Goal: Task Accomplishment & Management: Manage account settings

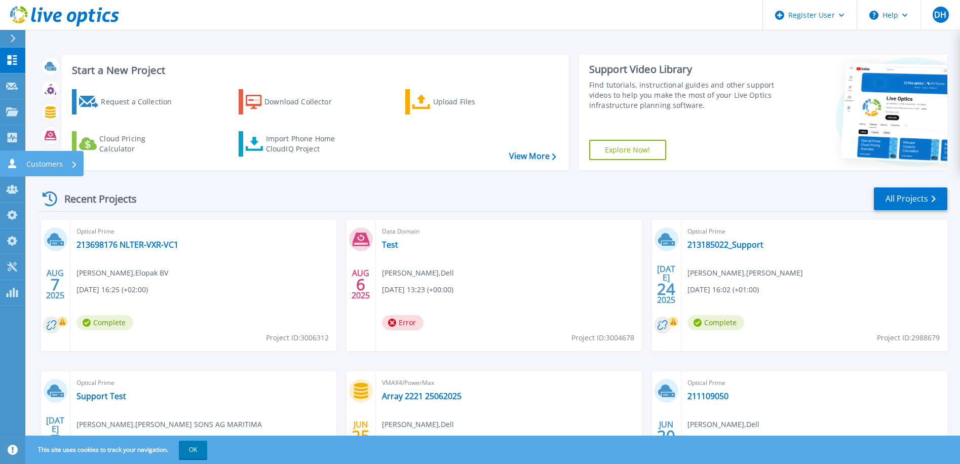
click at [33, 160] on p "Customers" at bounding box center [44, 164] width 36 height 26
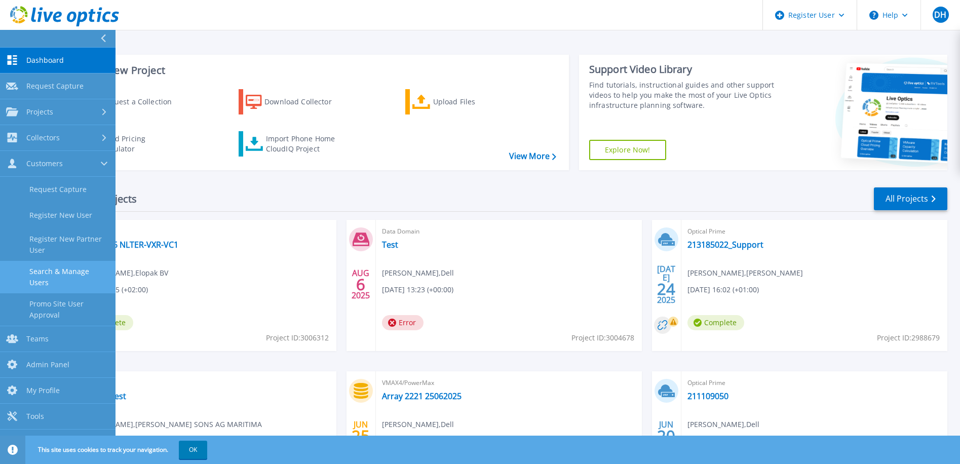
click at [76, 272] on link "Search & Manage Users" at bounding box center [57, 277] width 115 height 32
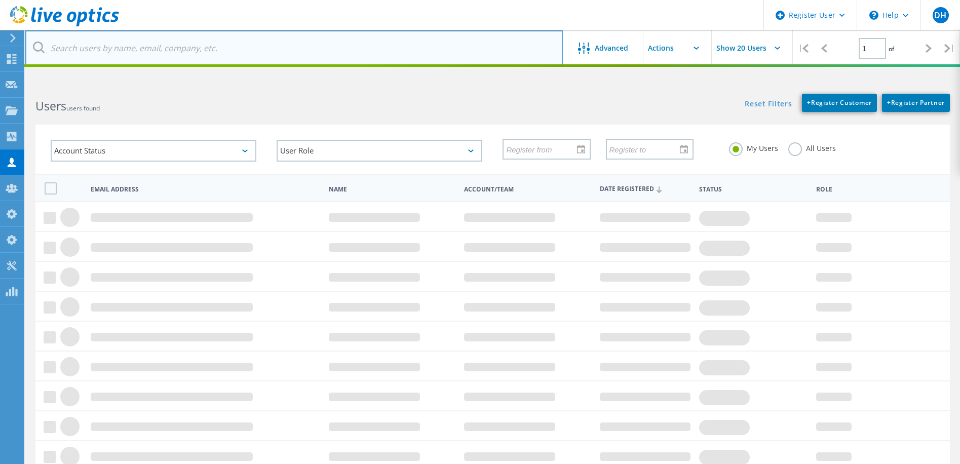
click at [163, 49] on input "text" at bounding box center [293, 47] width 537 height 35
paste input "[EMAIL_ADDRESS][DOMAIN_NAME]"
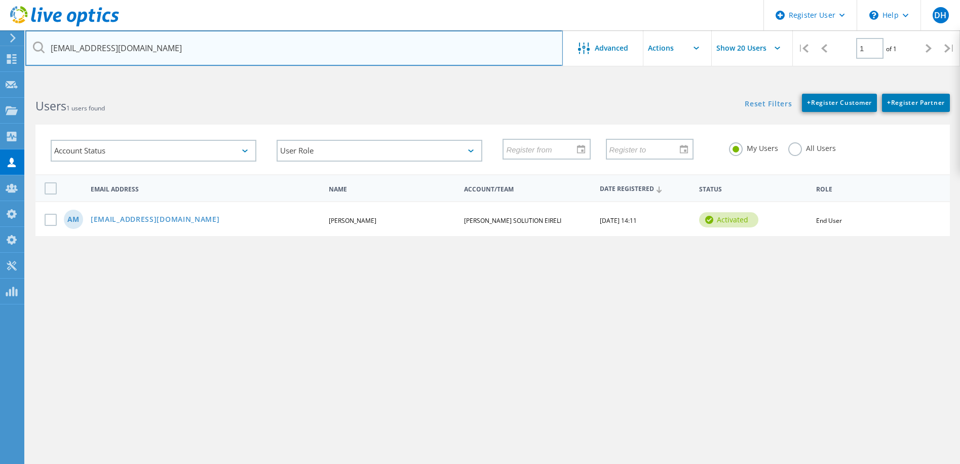
type input "[EMAIL_ADDRESS][DOMAIN_NAME]"
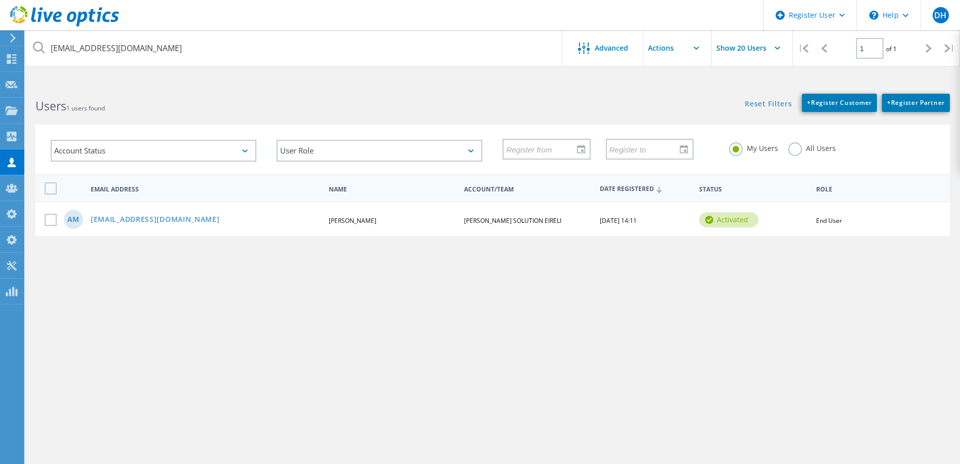
click at [795, 148] on label "All Users" at bounding box center [812, 147] width 48 height 10
click at [0, 0] on input "All Users" at bounding box center [0, 0] width 0 height 0
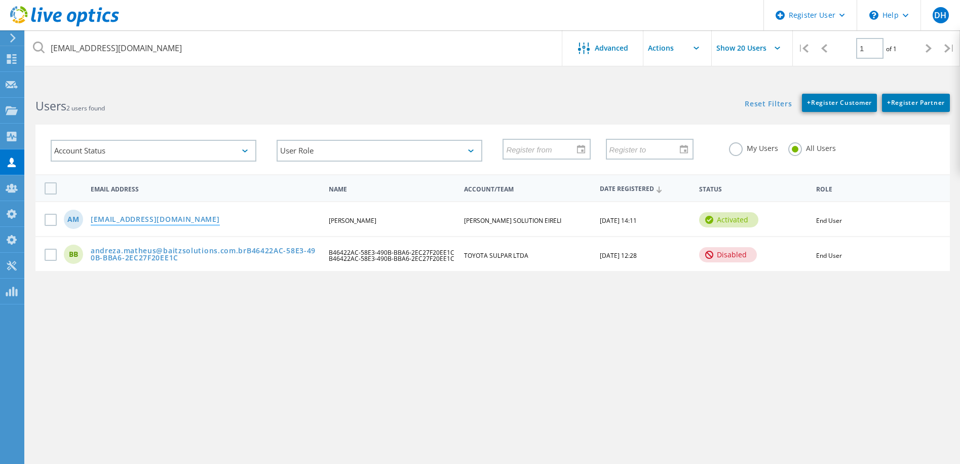
click at [142, 220] on link "[EMAIL_ADDRESS][DOMAIN_NAME]" at bounding box center [155, 220] width 129 height 9
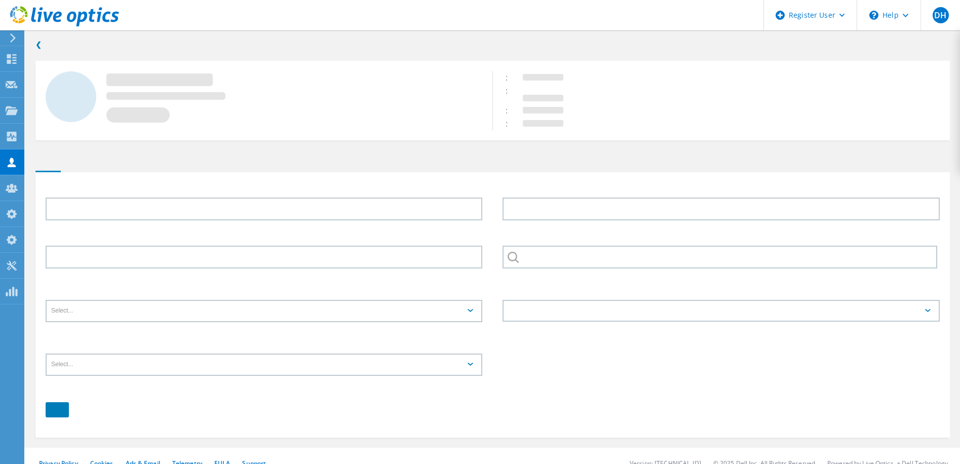
type input "[PERSON_NAME]"
type input "[PERSON_NAME] SOLUTION EIRELI"
type input "English"
type input "End User"
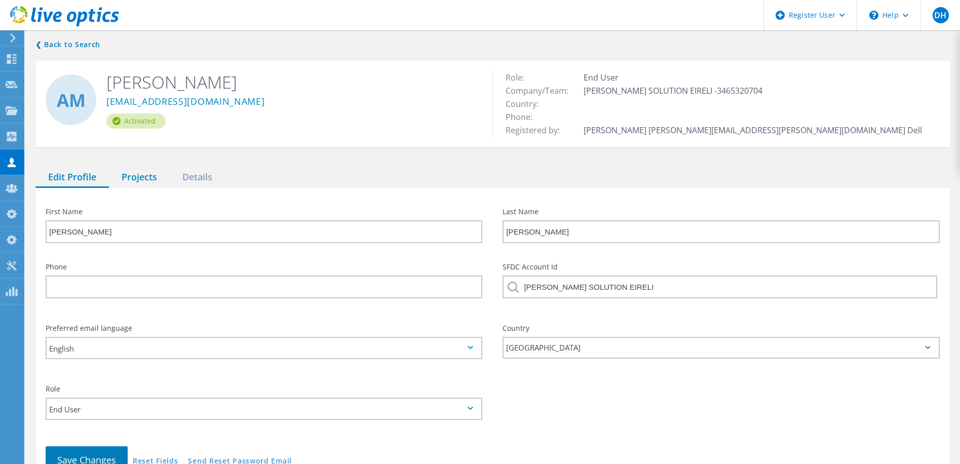
click at [147, 174] on div "Projects" at bounding box center [139, 177] width 61 height 21
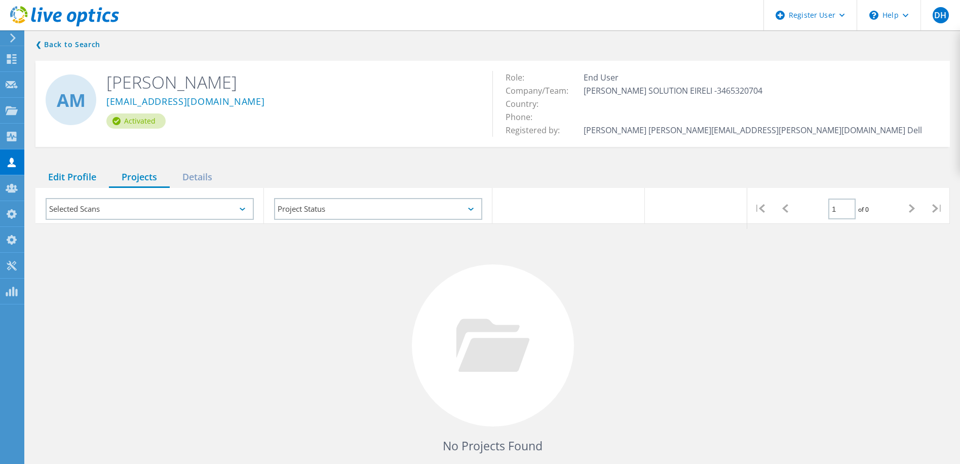
click at [74, 179] on div "Edit Profile" at bounding box center [71, 177] width 73 height 21
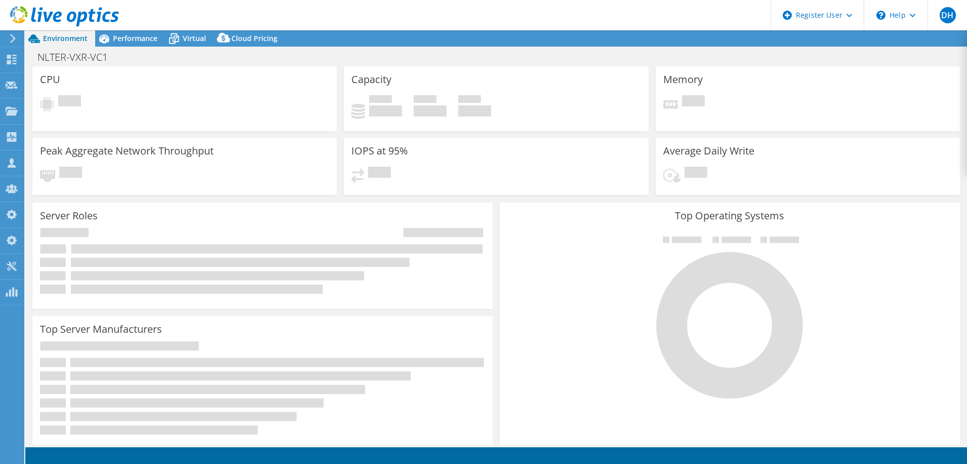
select select "USD"
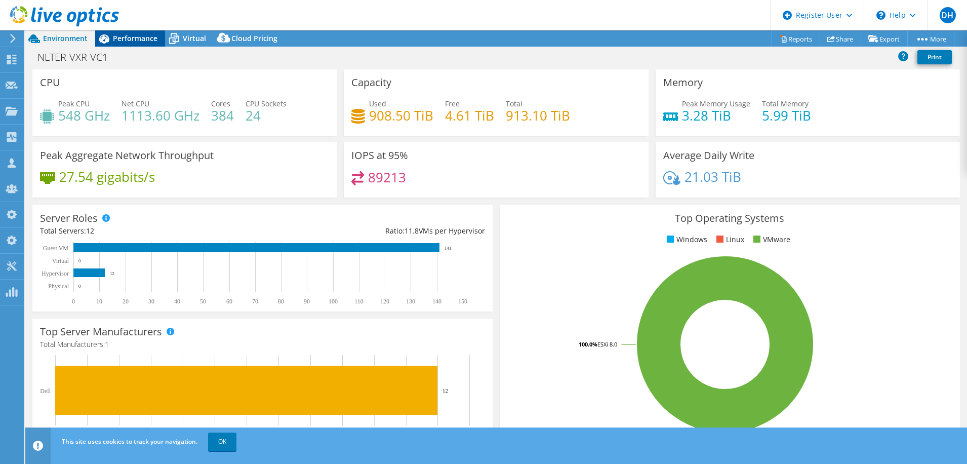
click at [131, 34] on span "Performance" at bounding box center [135, 38] width 45 height 10
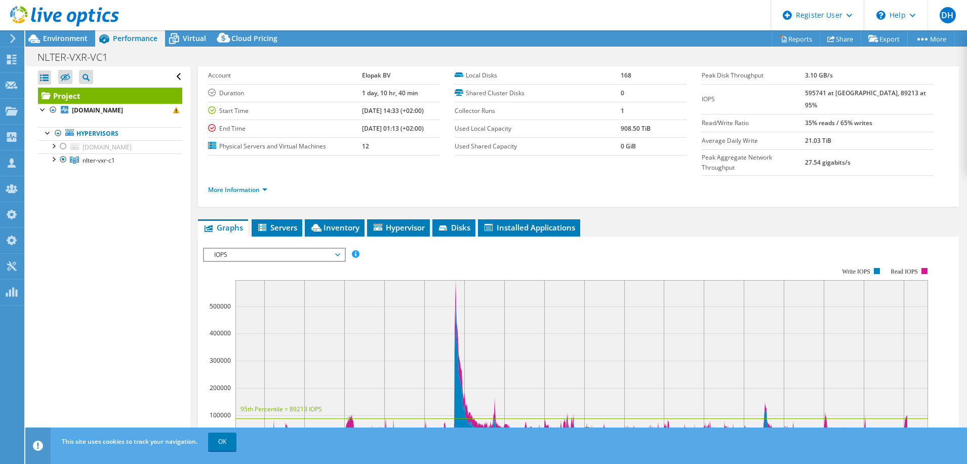
scroll to position [101, 0]
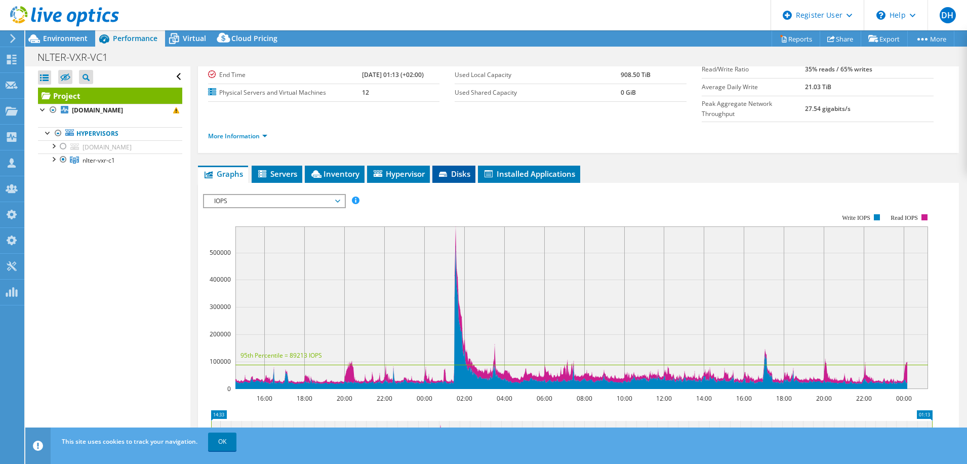
click at [456, 169] on span "Disks" at bounding box center [454, 174] width 33 height 10
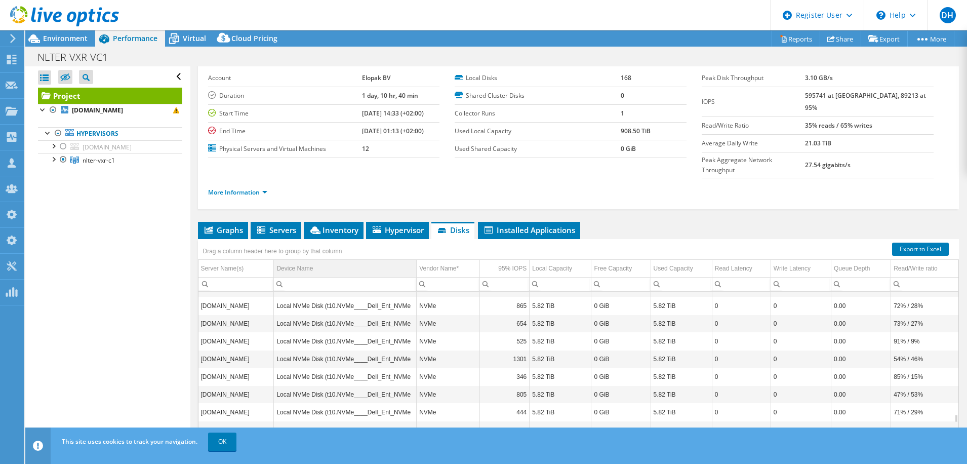
scroll to position [1884, 0]
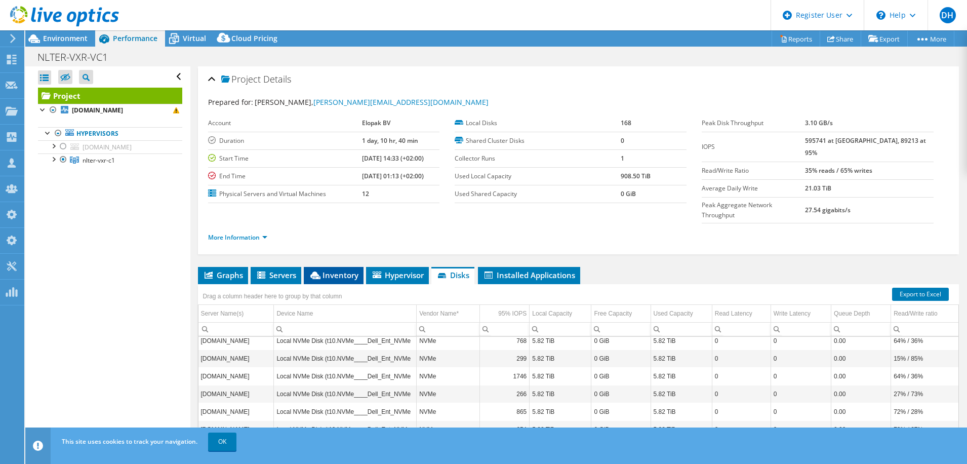
click at [325, 270] on span "Inventory" at bounding box center [334, 275] width 50 height 10
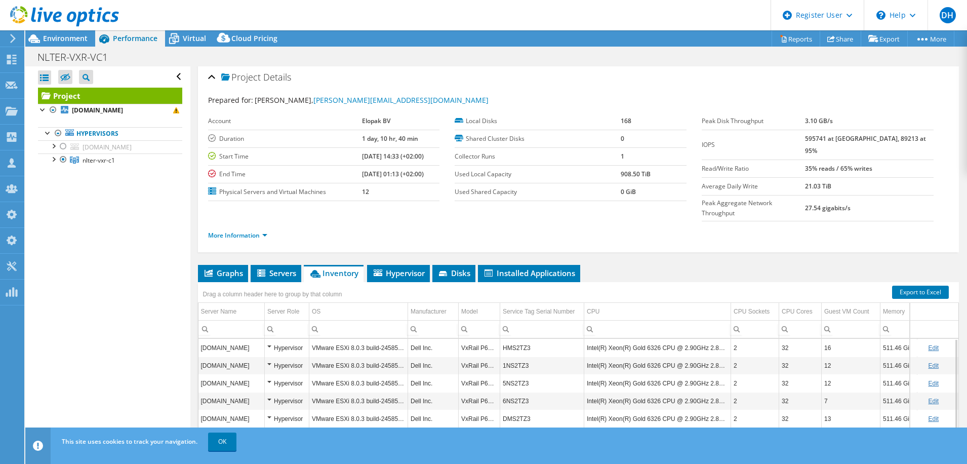
scroll to position [0, 0]
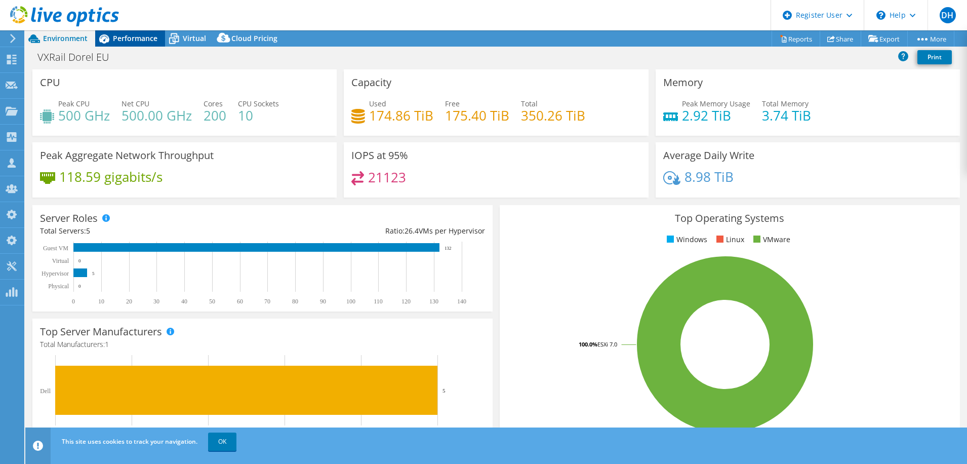
click at [151, 37] on span "Performance" at bounding box center [135, 38] width 45 height 10
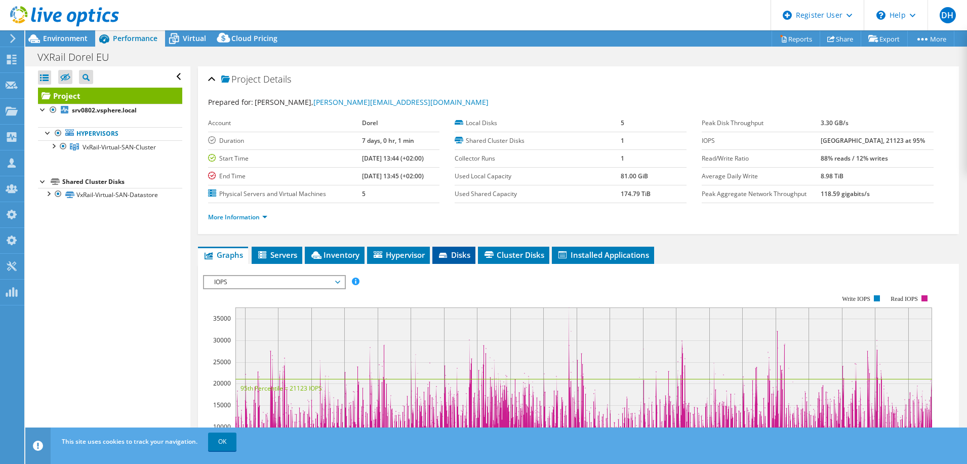
click at [459, 256] on span "Disks" at bounding box center [454, 255] width 33 height 10
